Goal: Submit feedback/report problem

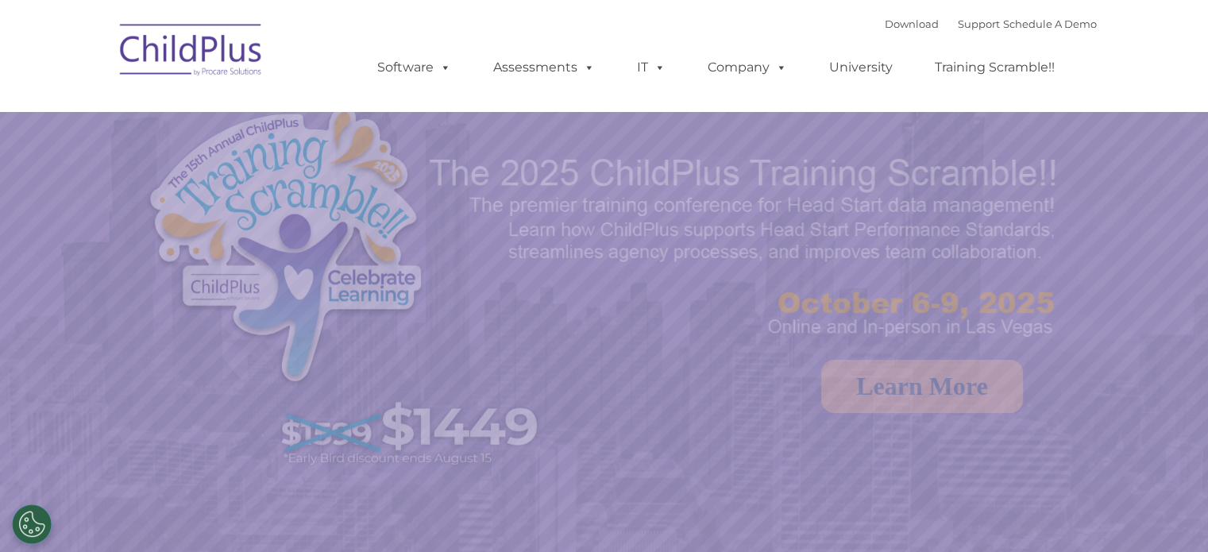
select select "MEDIUM"
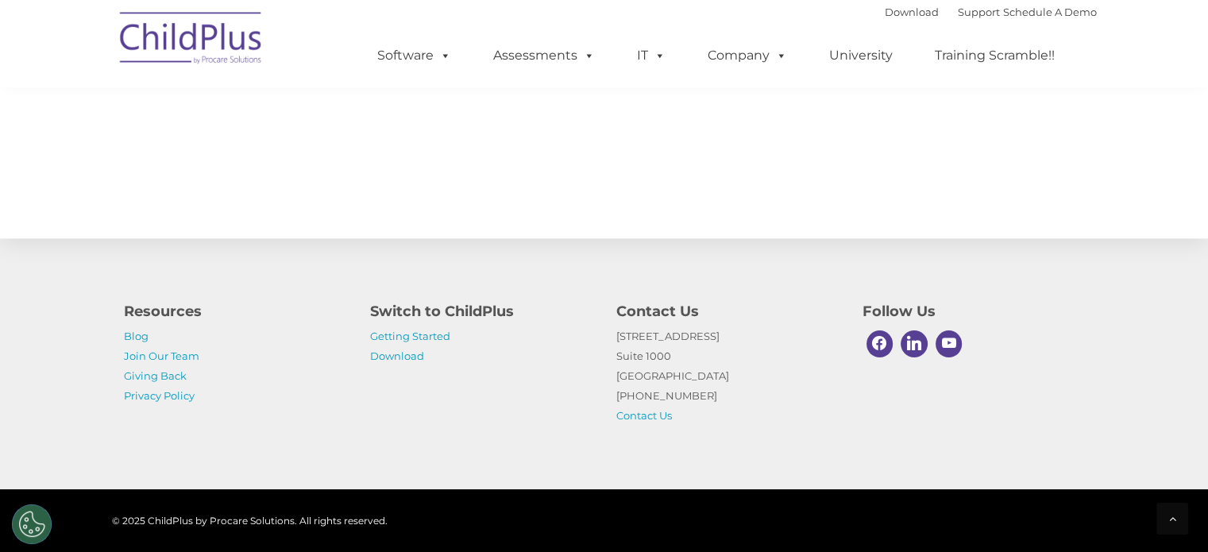
scroll to position [1810, 0]
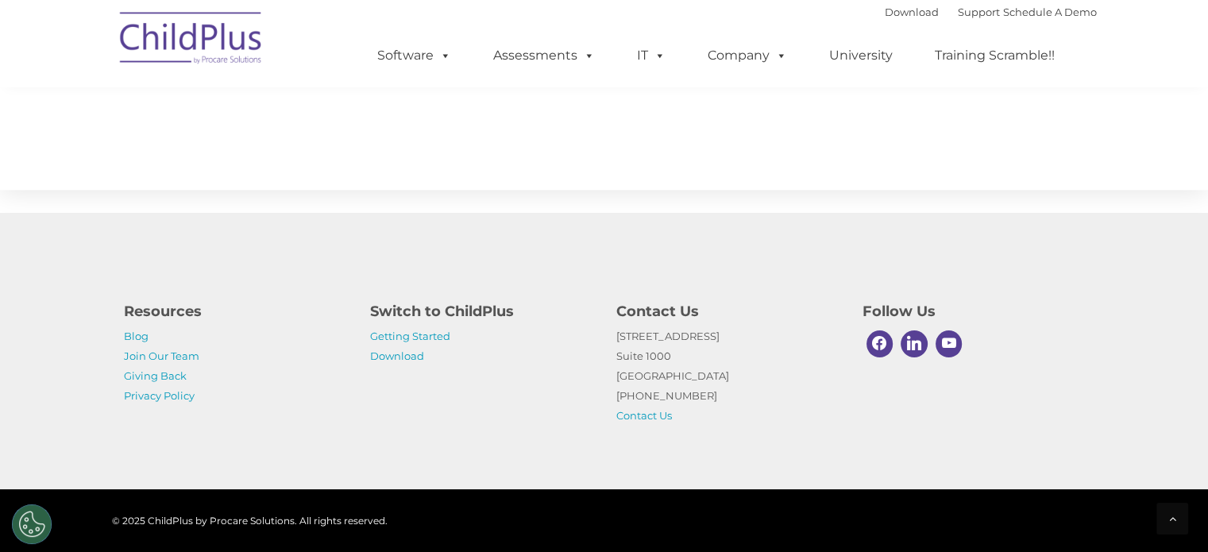
drag, startPoint x: 1210, startPoint y: 56, endPoint x: 1213, endPoint y: 530, distance: 474.1
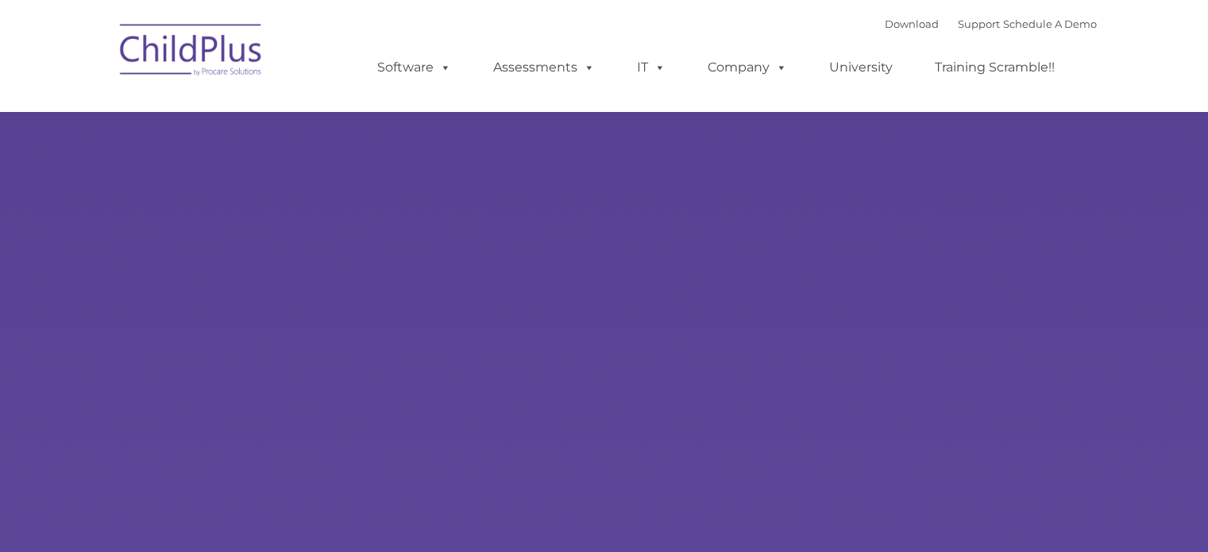
type input ""
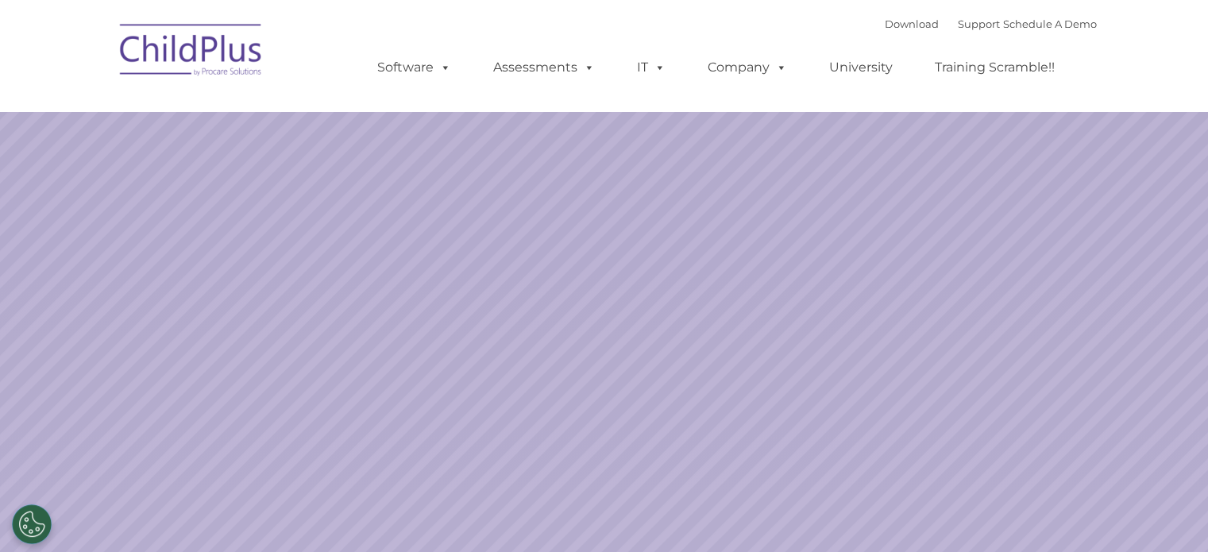
select select "MEDIUM"
